Goal: Navigation & Orientation: Go to known website

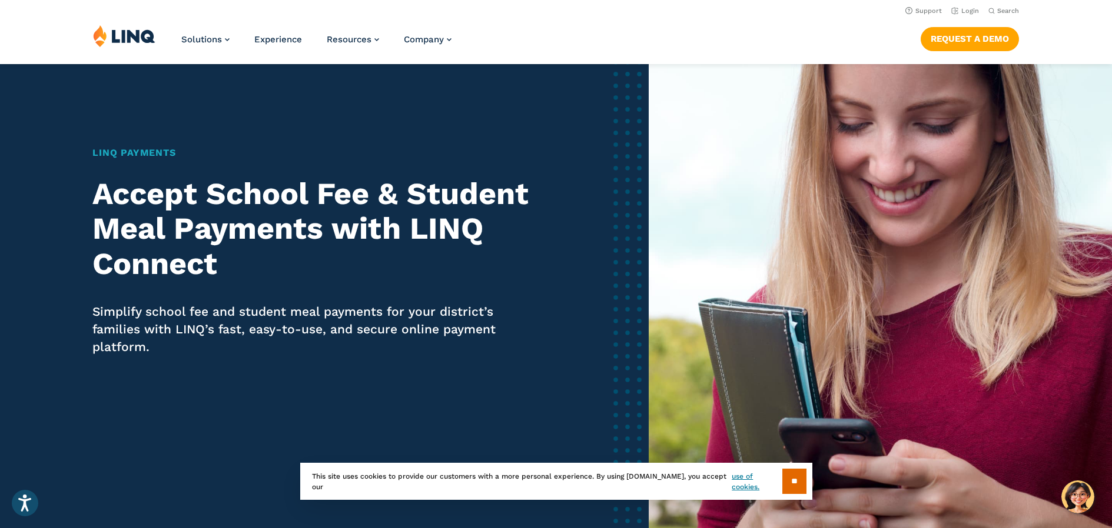
scroll to position [118, 0]
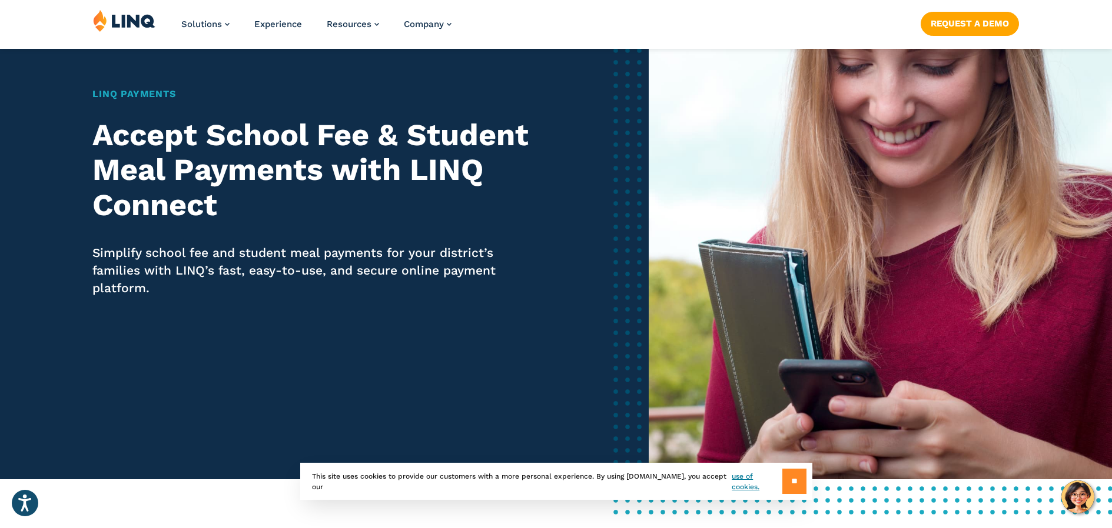
click at [801, 487] on input "**" at bounding box center [794, 481] width 24 height 25
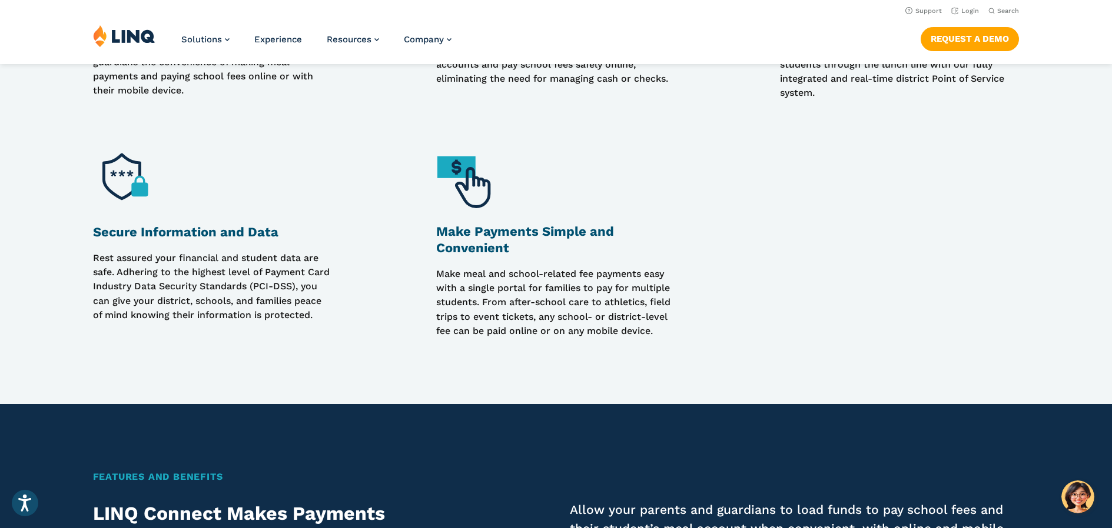
scroll to position [1059, 0]
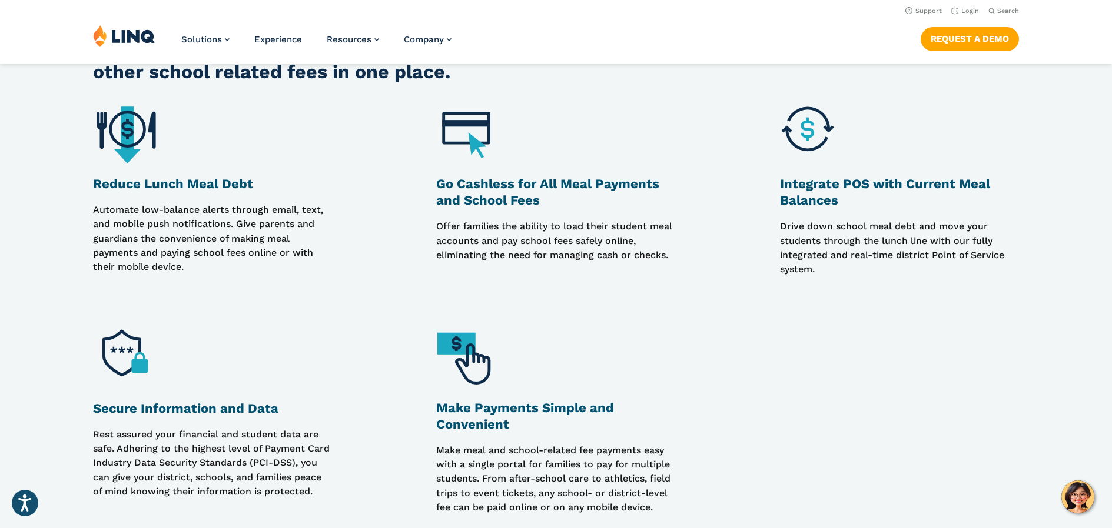
click at [472, 413] on h3 "Make Payments Simple and Convenient" at bounding box center [556, 416] width 240 height 33
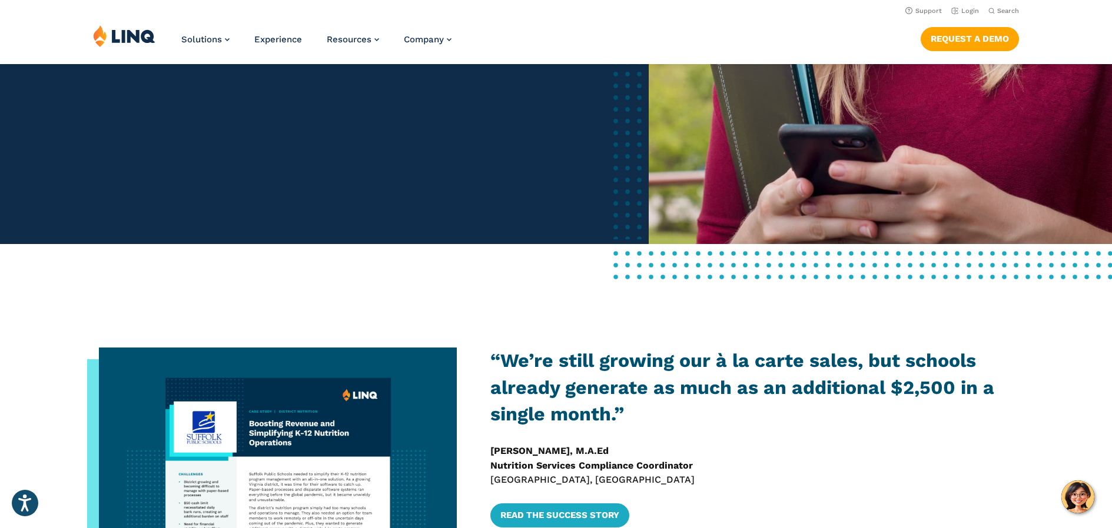
scroll to position [0, 0]
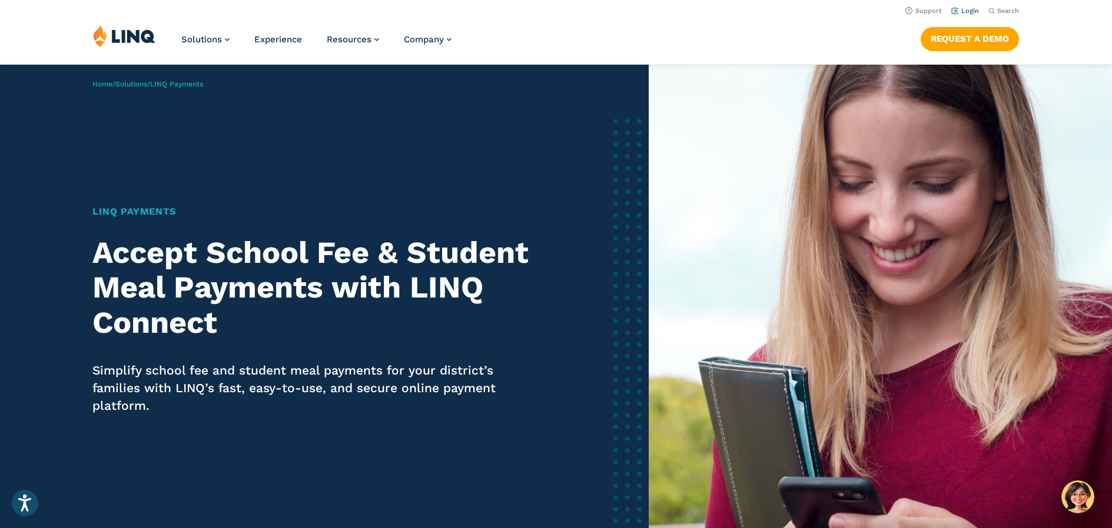
click at [969, 9] on link "Login" at bounding box center [965, 11] width 28 height 8
